Goal: Task Accomplishment & Management: Use online tool/utility

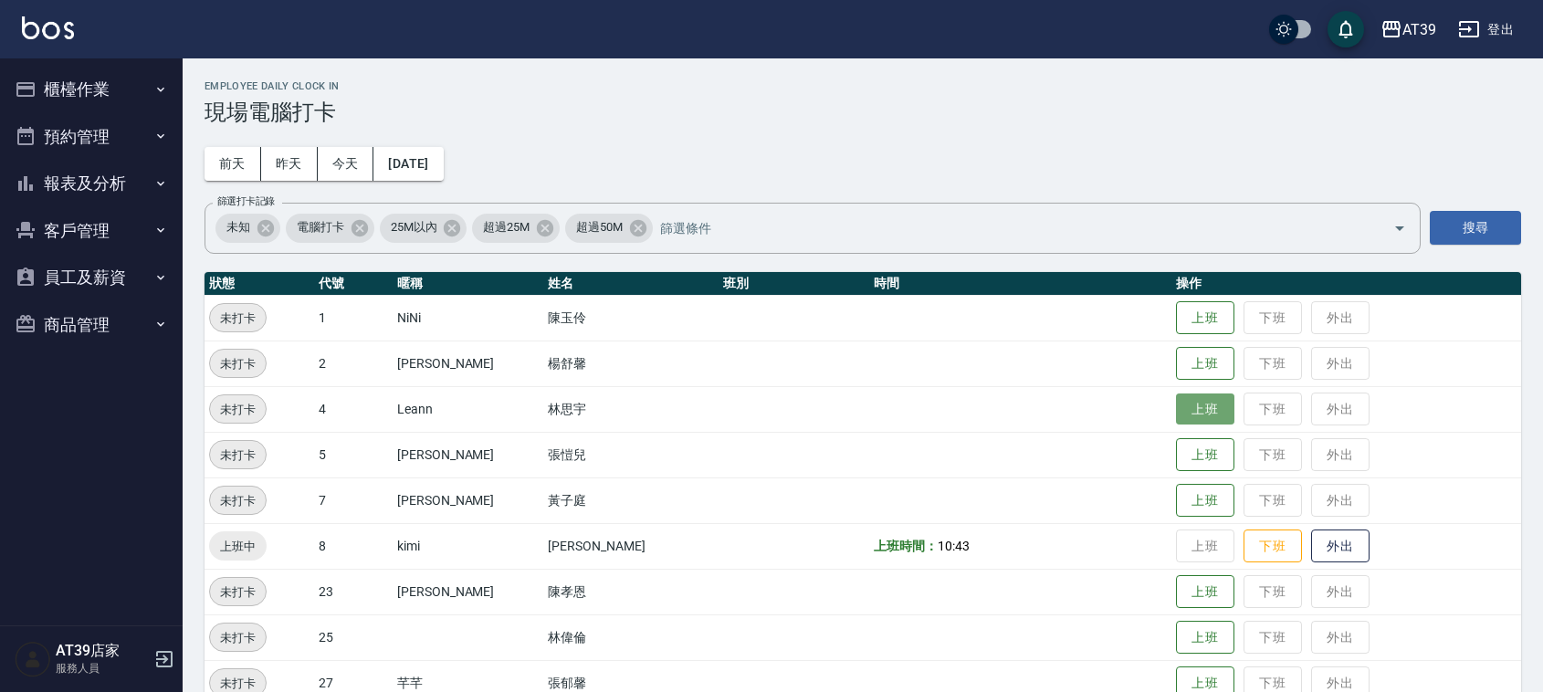
click at [1176, 402] on button "上班" at bounding box center [1205, 410] width 58 height 32
click at [1007, 131] on div "Employee Daily Clock In 現場電腦打卡 前天 昨天 今天 2025/08/14 篩選打卡記錄 未知 電腦打卡 25M以內 超過25M 超…" at bounding box center [863, 530] width 1361 height 944
click at [288, 170] on button "昨天" at bounding box center [289, 164] width 57 height 34
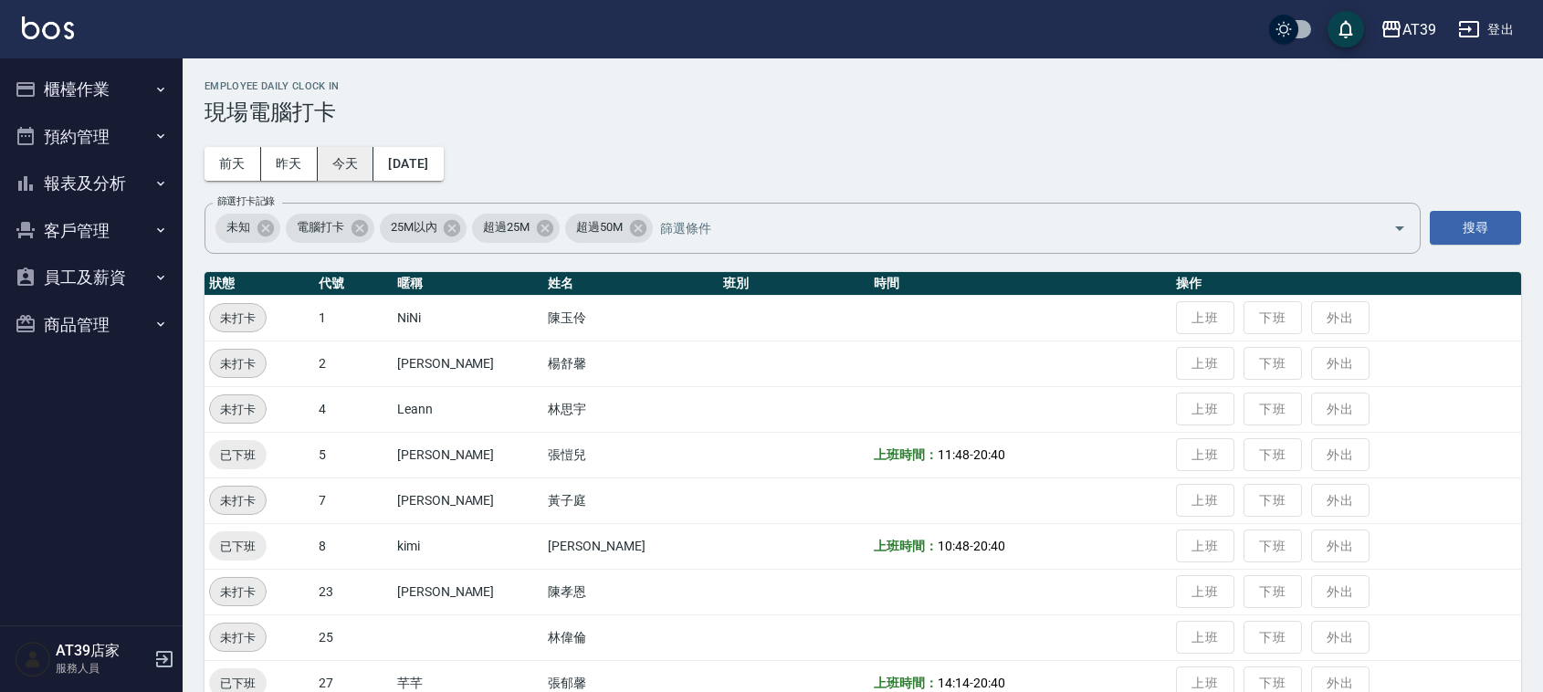
click at [344, 157] on button "今天" at bounding box center [346, 164] width 57 height 34
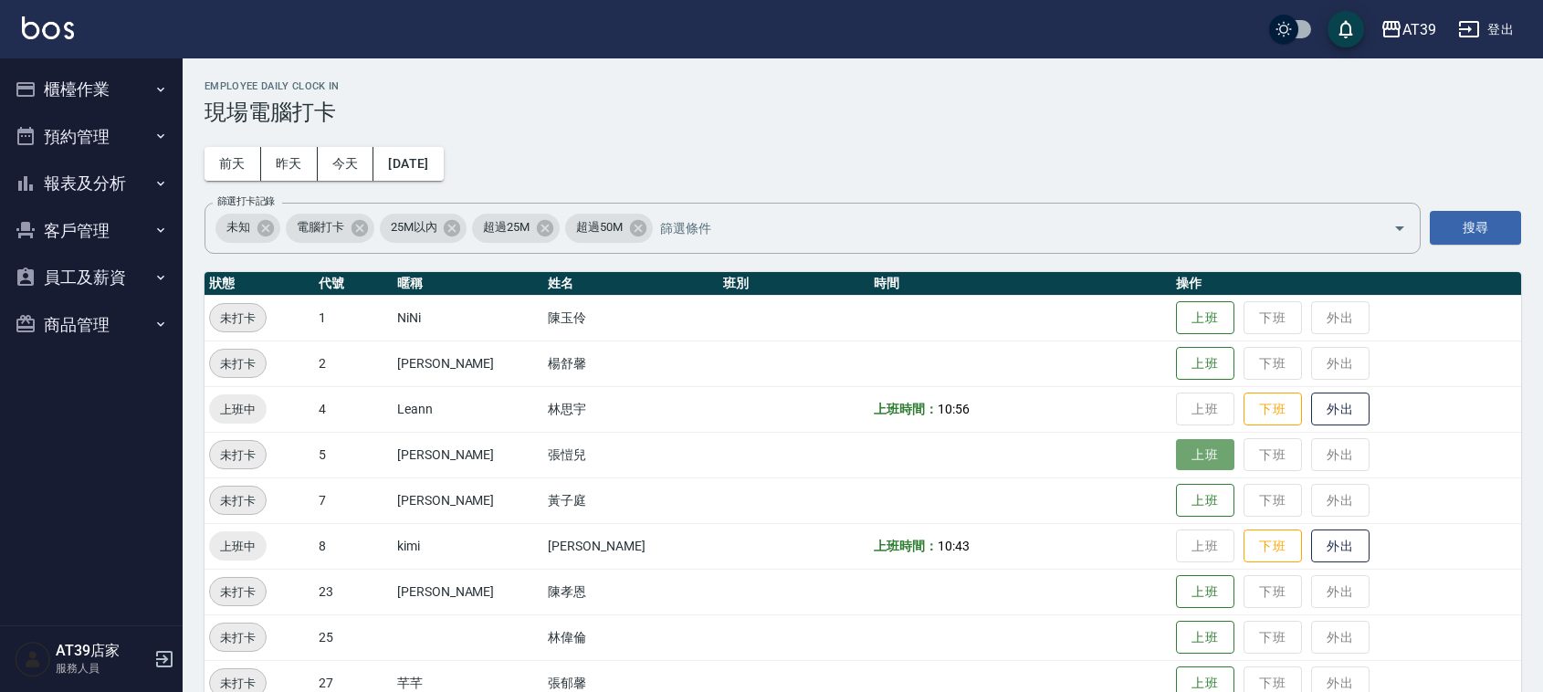
click at [1184, 454] on button "上班" at bounding box center [1205, 455] width 58 height 32
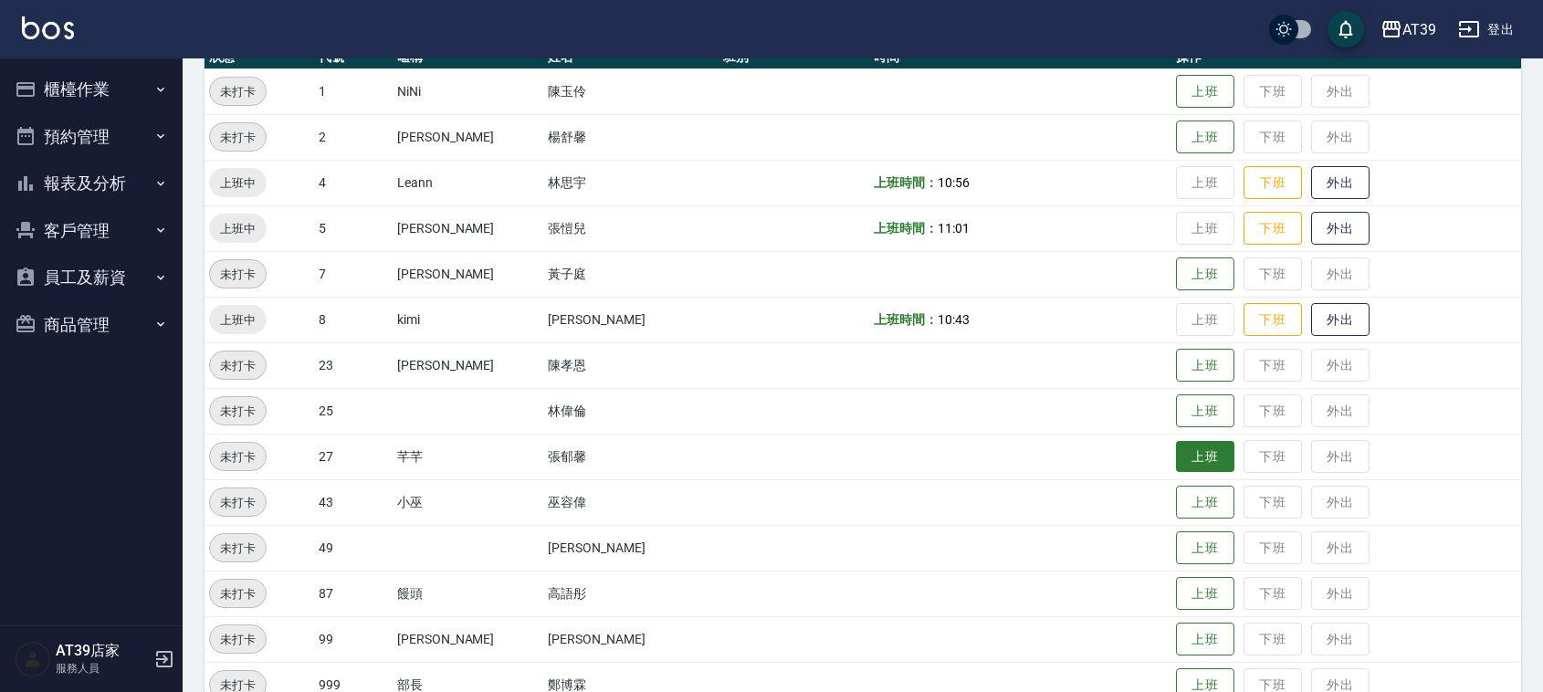
scroll to position [228, 0]
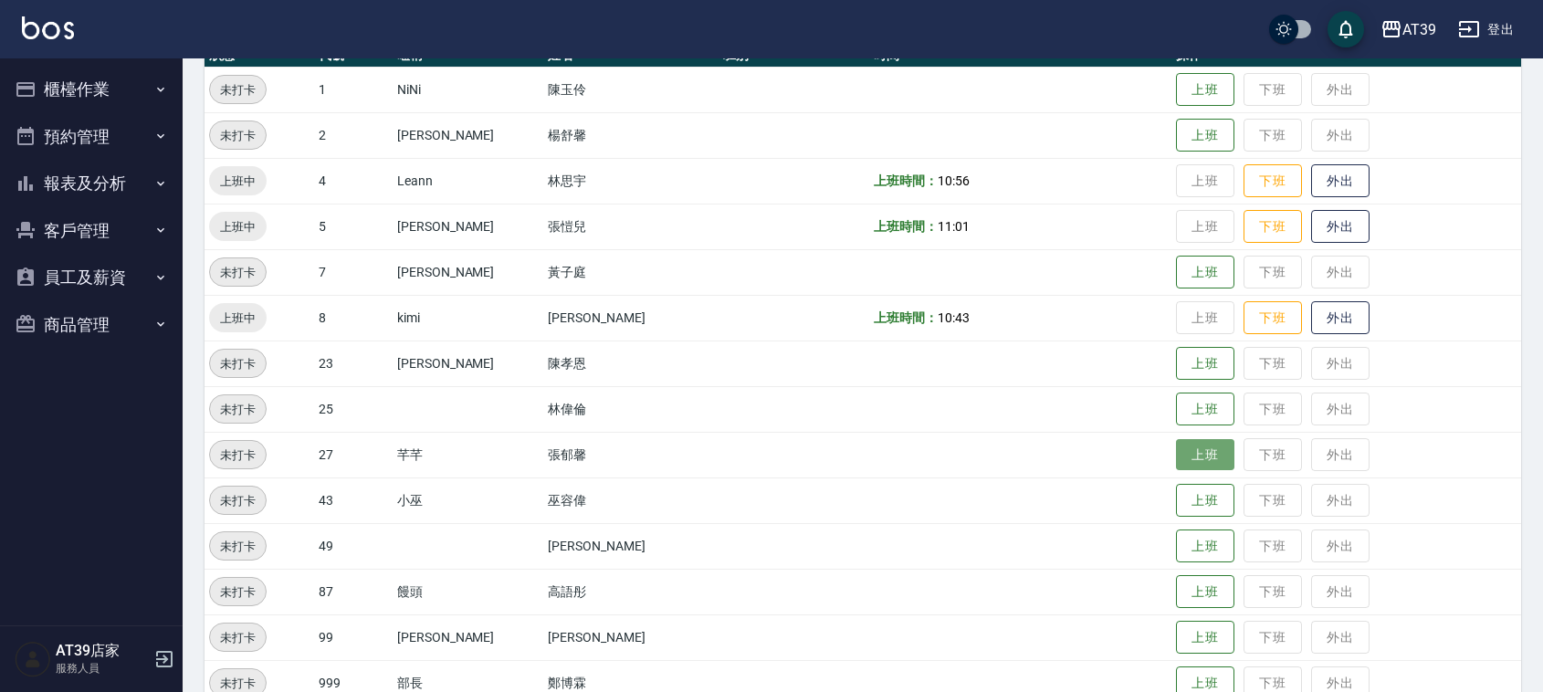
click at [1184, 448] on button "上班" at bounding box center [1205, 455] width 58 height 32
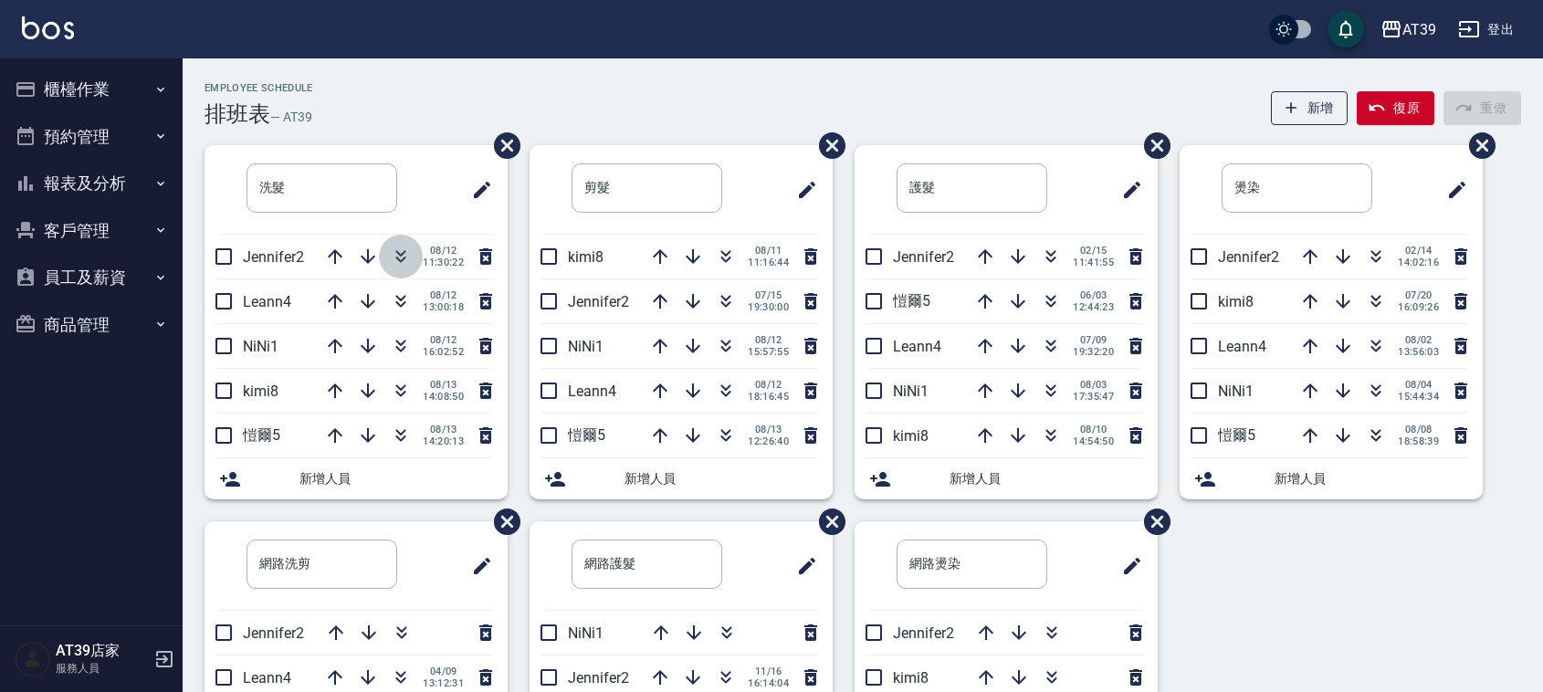
click at [403, 258] on icon "button" at bounding box center [401, 260] width 10 height 6
